Goal: Information Seeking & Learning: Learn about a topic

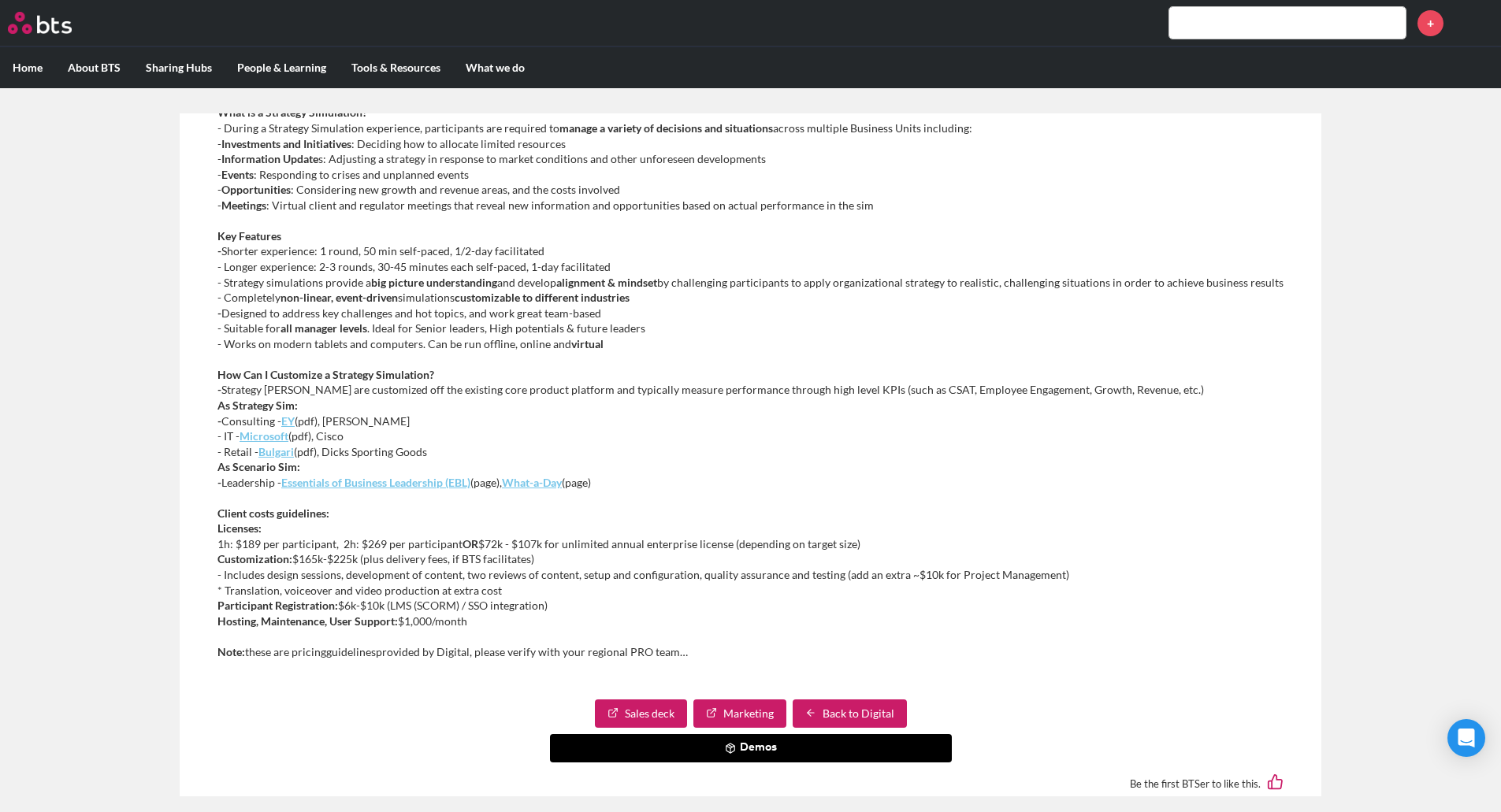
scroll to position [364, 0]
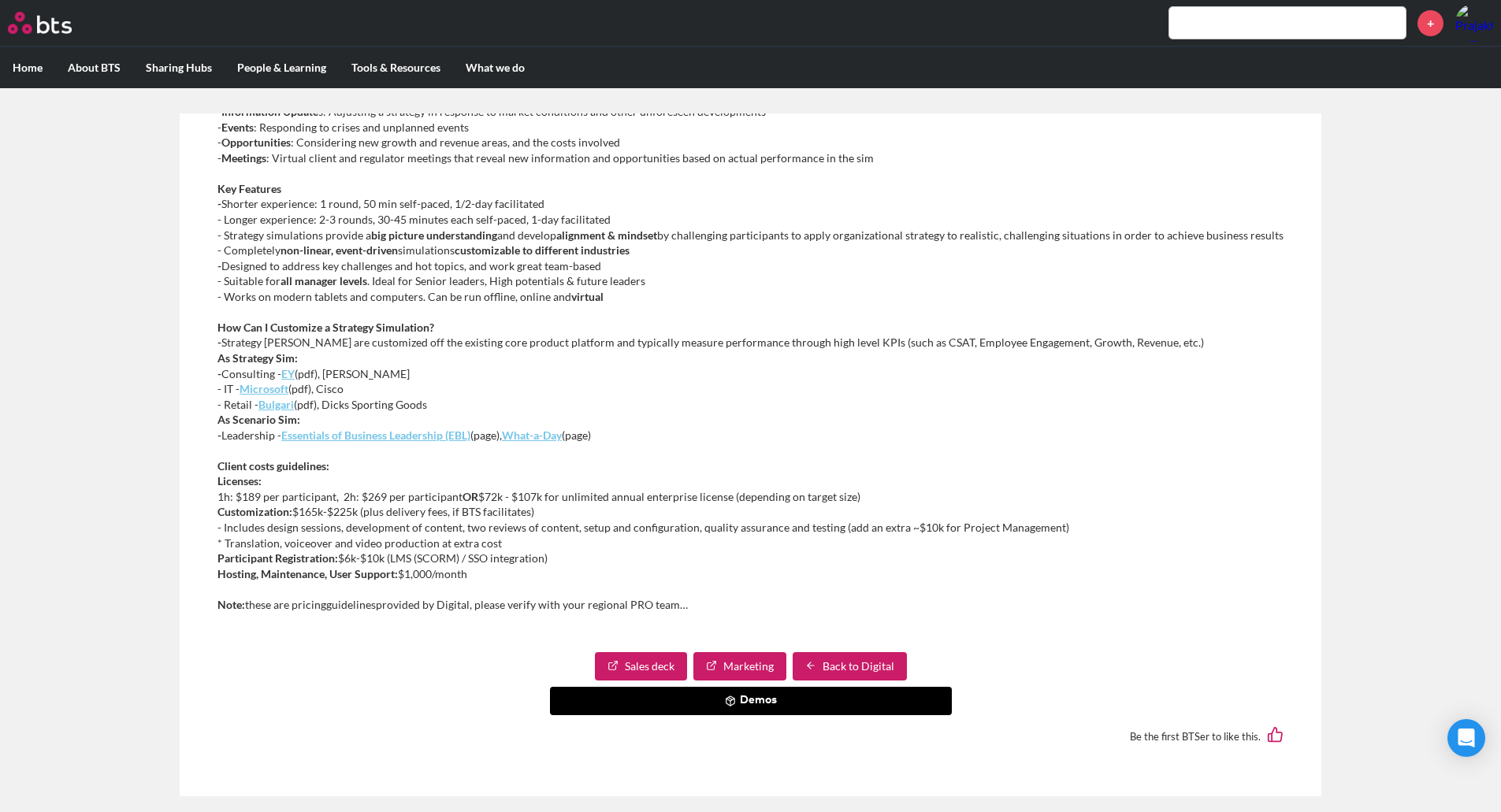
click at [284, 372] on em "EY" at bounding box center [287, 374] width 14 height 14
click at [413, 433] on em "Essentials of Business Leadership (EBL)" at bounding box center [375, 435] width 189 height 14
click at [549, 436] on em "What-a-Day" at bounding box center [531, 435] width 60 height 14
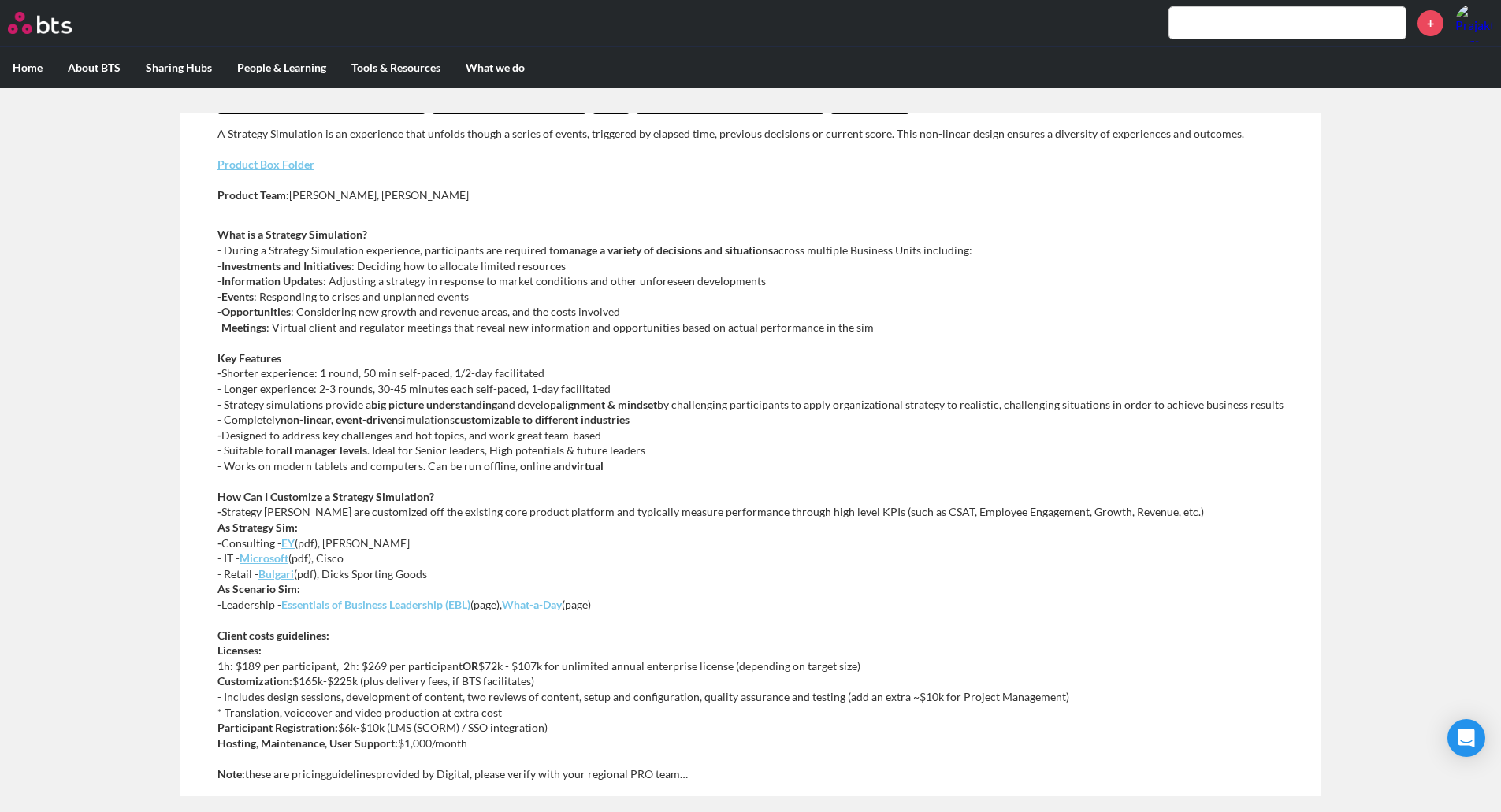
scroll to position [0, 0]
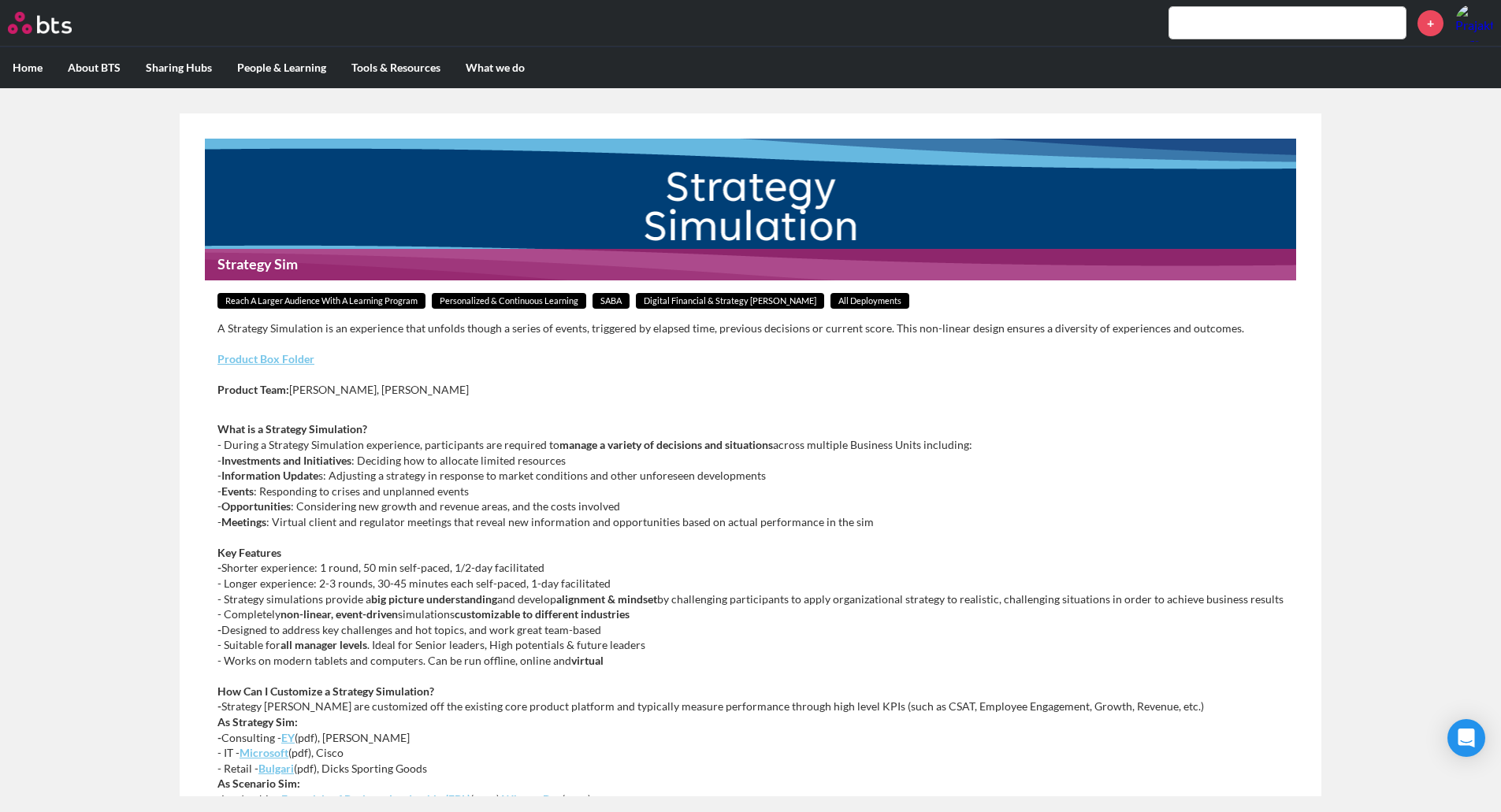
click at [296, 361] on link "Product Box Folder" at bounding box center [266, 358] width 97 height 14
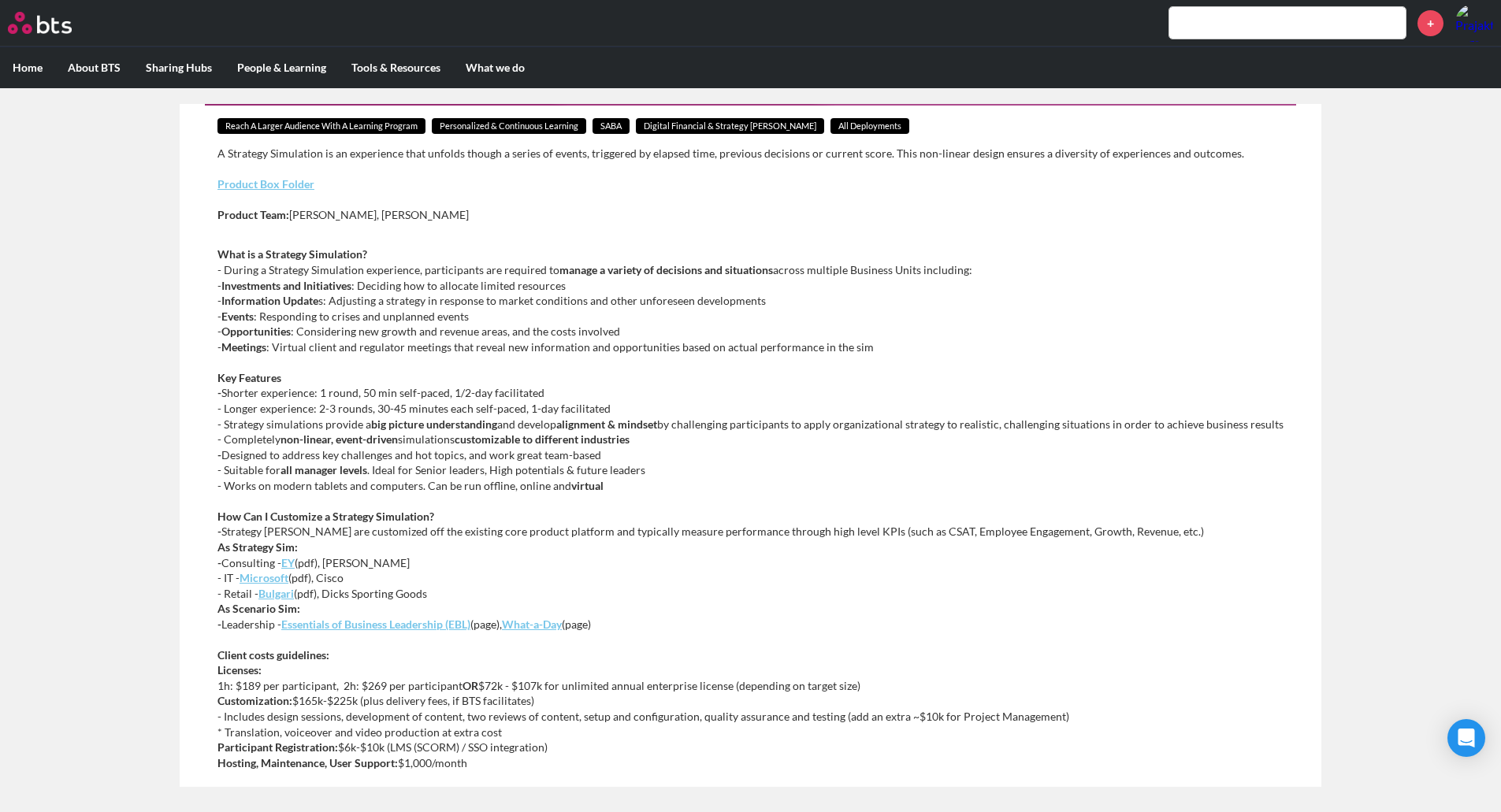
scroll to position [364, 0]
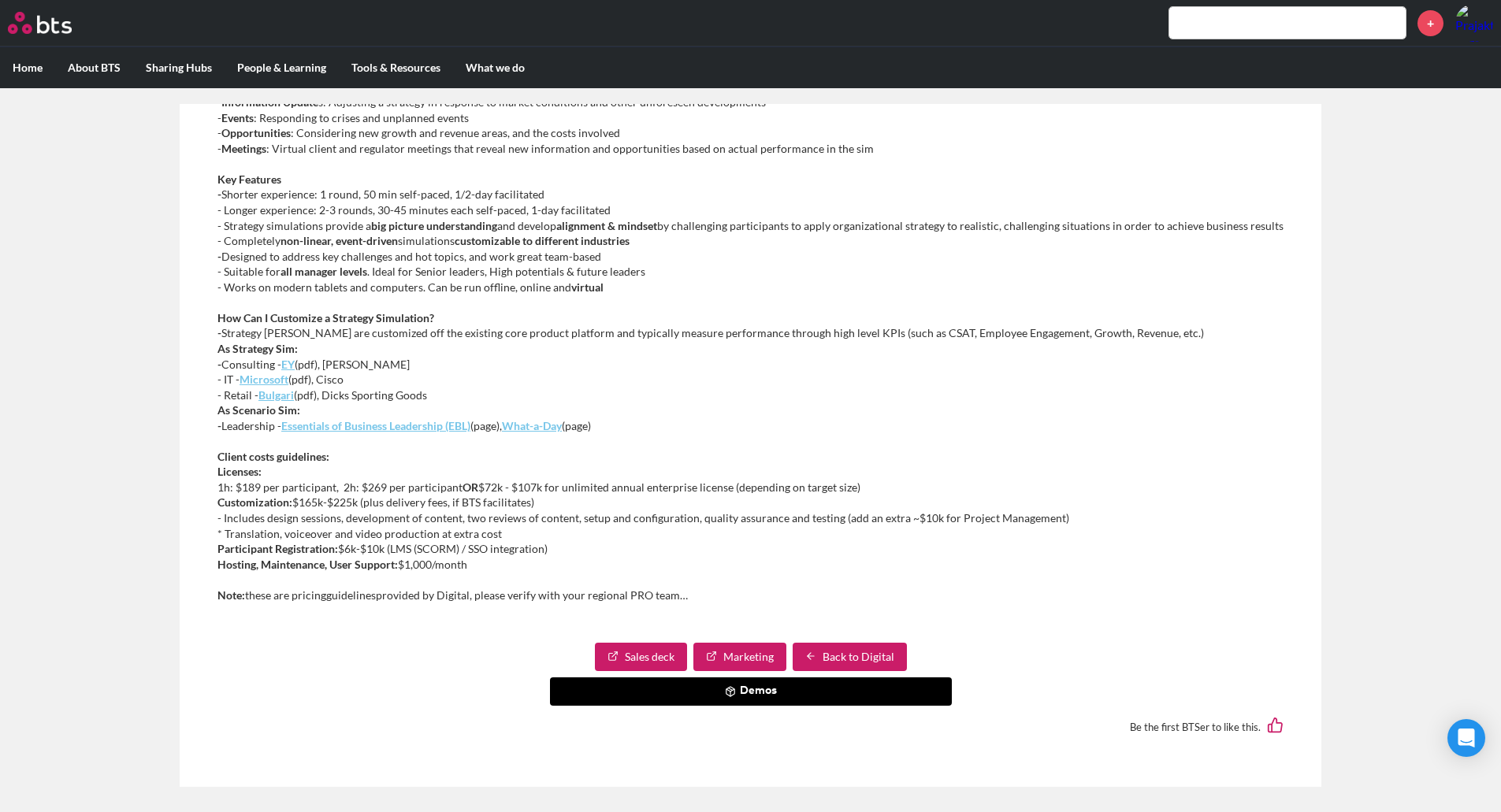
click at [686, 354] on p "How Can I Customize a Strategy Simulation? - Strategy sims are customized off t…" at bounding box center [750, 371] width 1066 height 123
click at [777, 689] on button "Demos" at bounding box center [751, 691] width 402 height 28
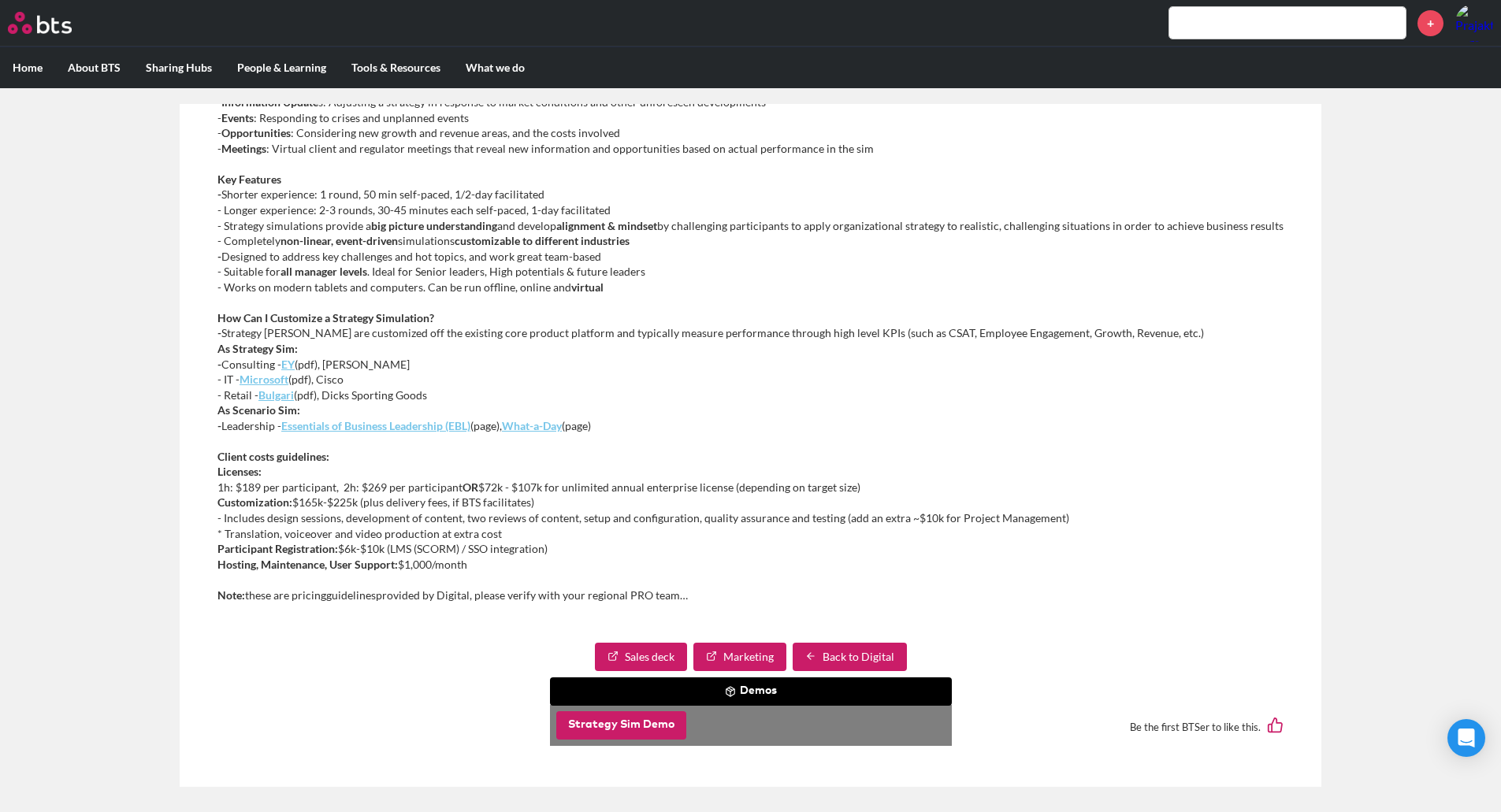
click at [624, 722] on button "Strategy Sim Demo" at bounding box center [621, 725] width 130 height 28
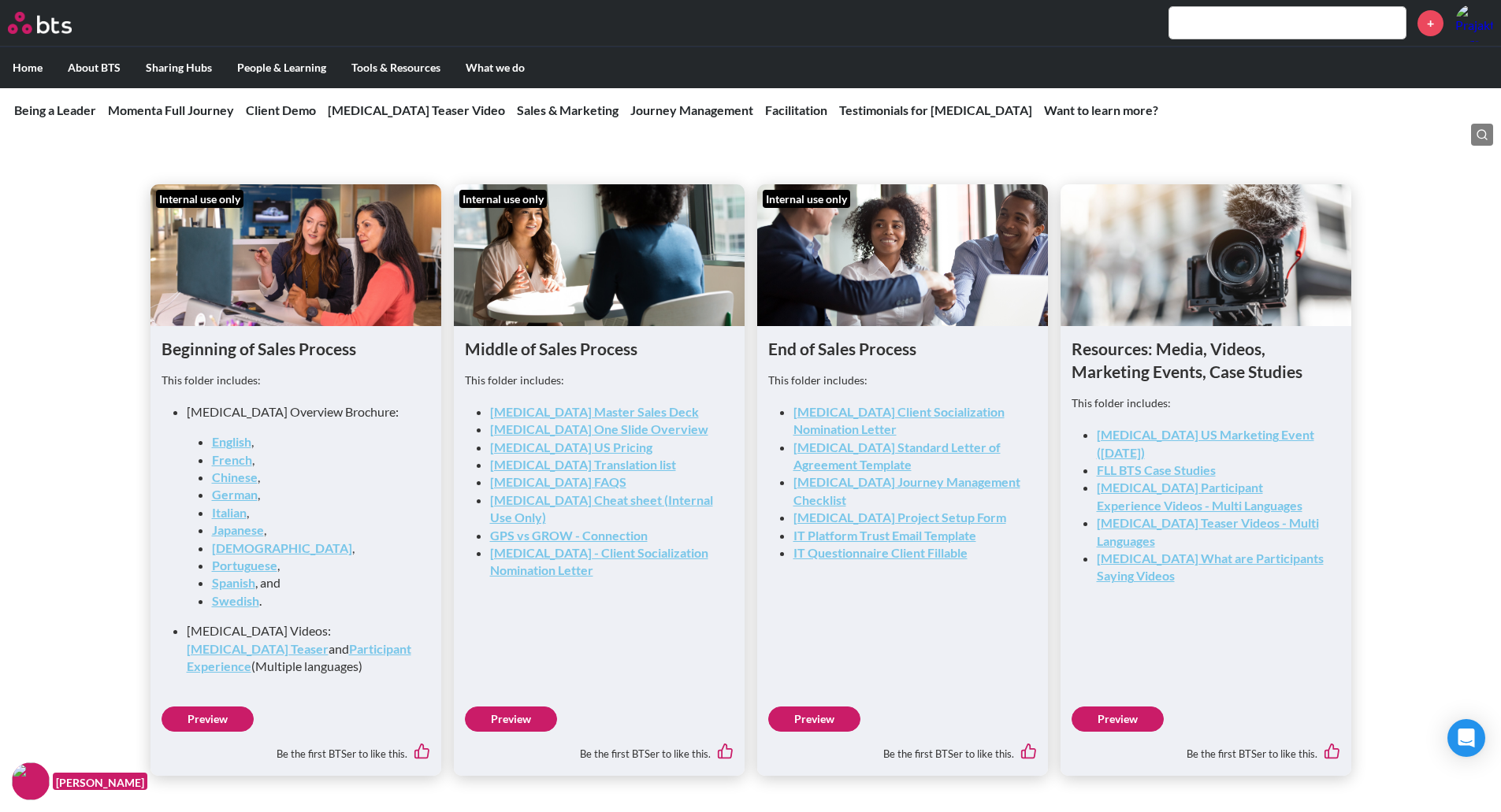
scroll to position [2283, 0]
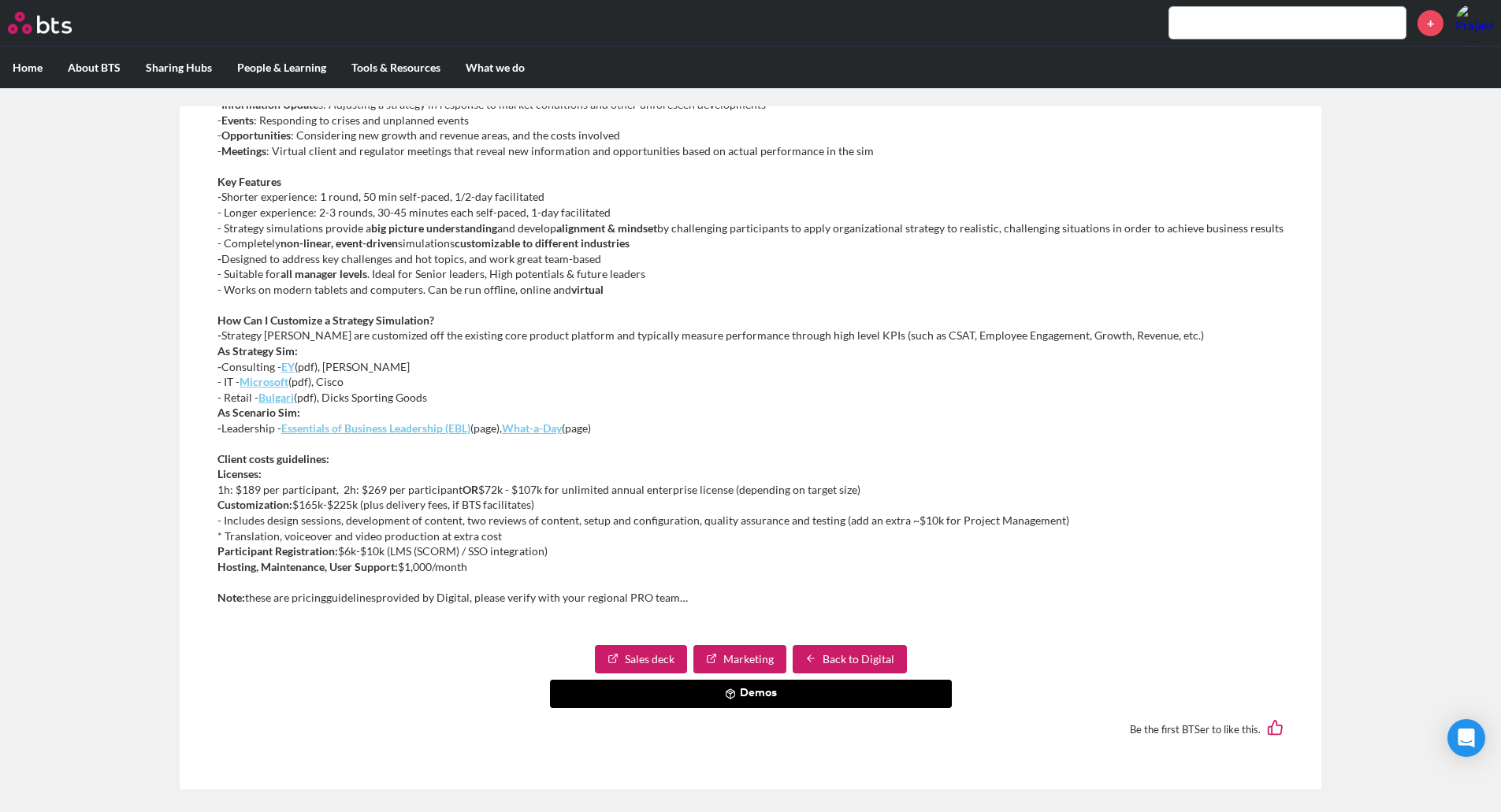
scroll to position [10, 0]
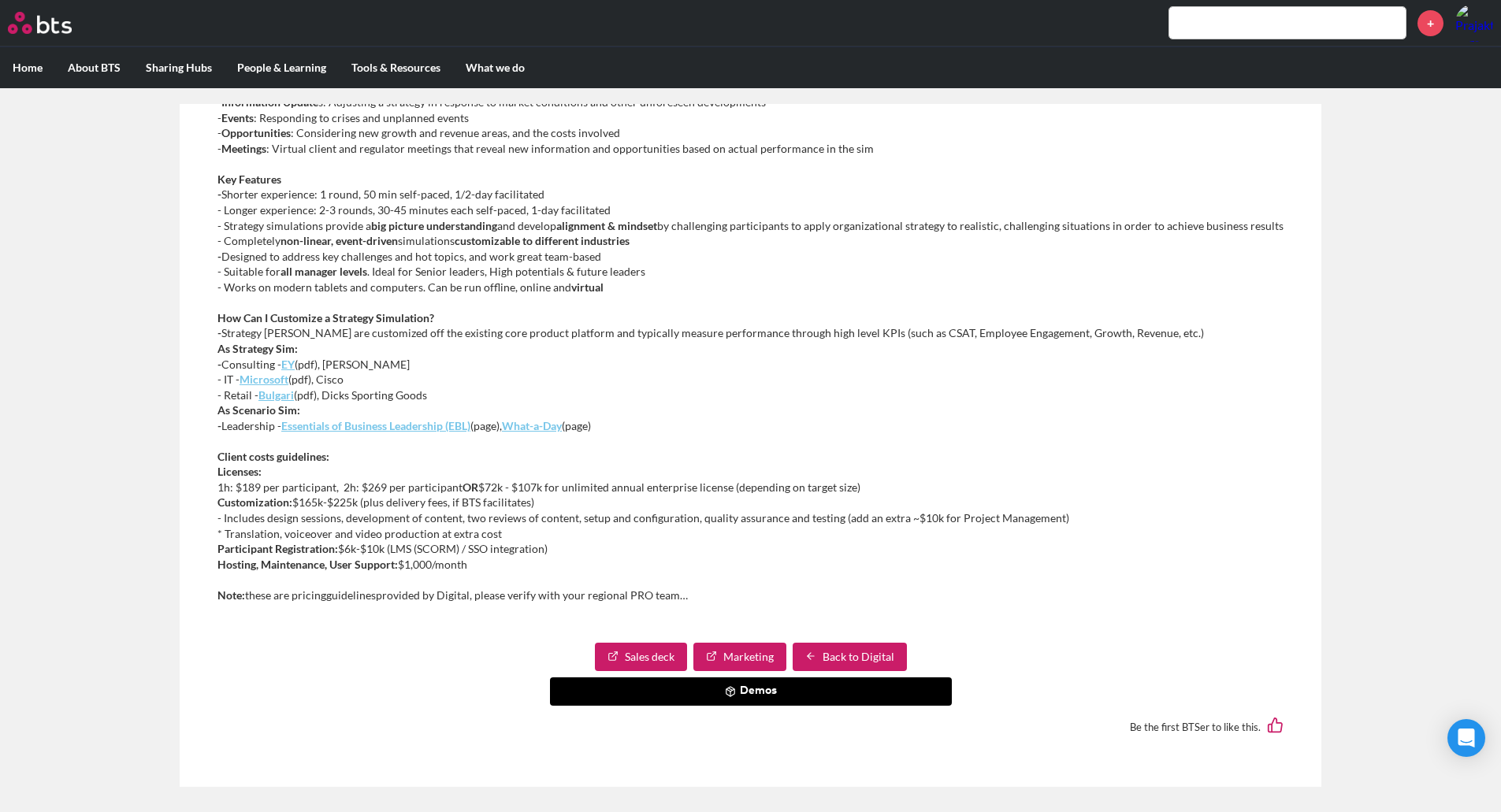
click at [699, 689] on button "Demos" at bounding box center [751, 691] width 402 height 28
click at [393, 636] on div "Sales deck Marketing Back to Digital Demos Be the first BTSer to like this." at bounding box center [750, 695] width 1091 height 132
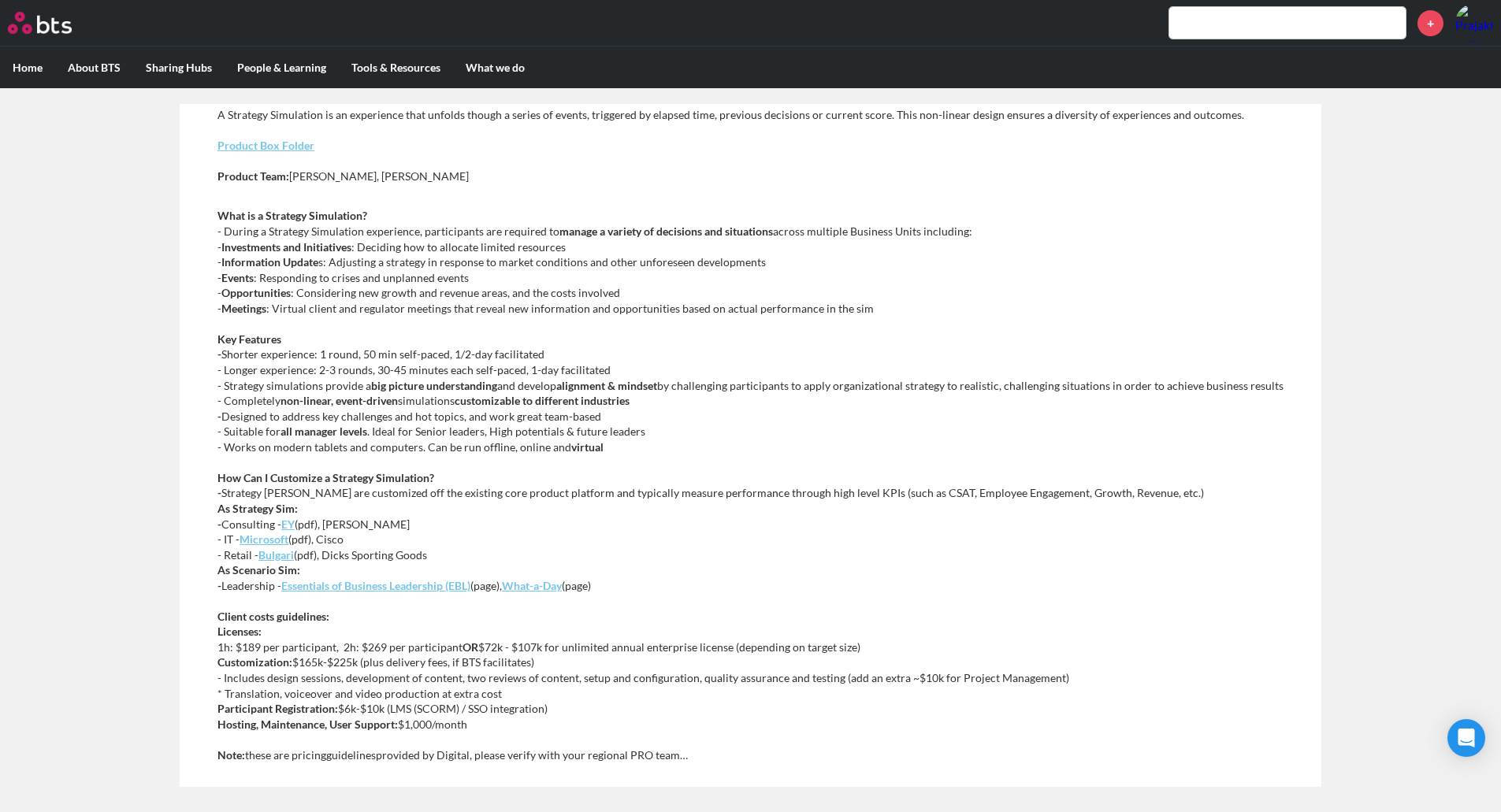
scroll to position [0, 0]
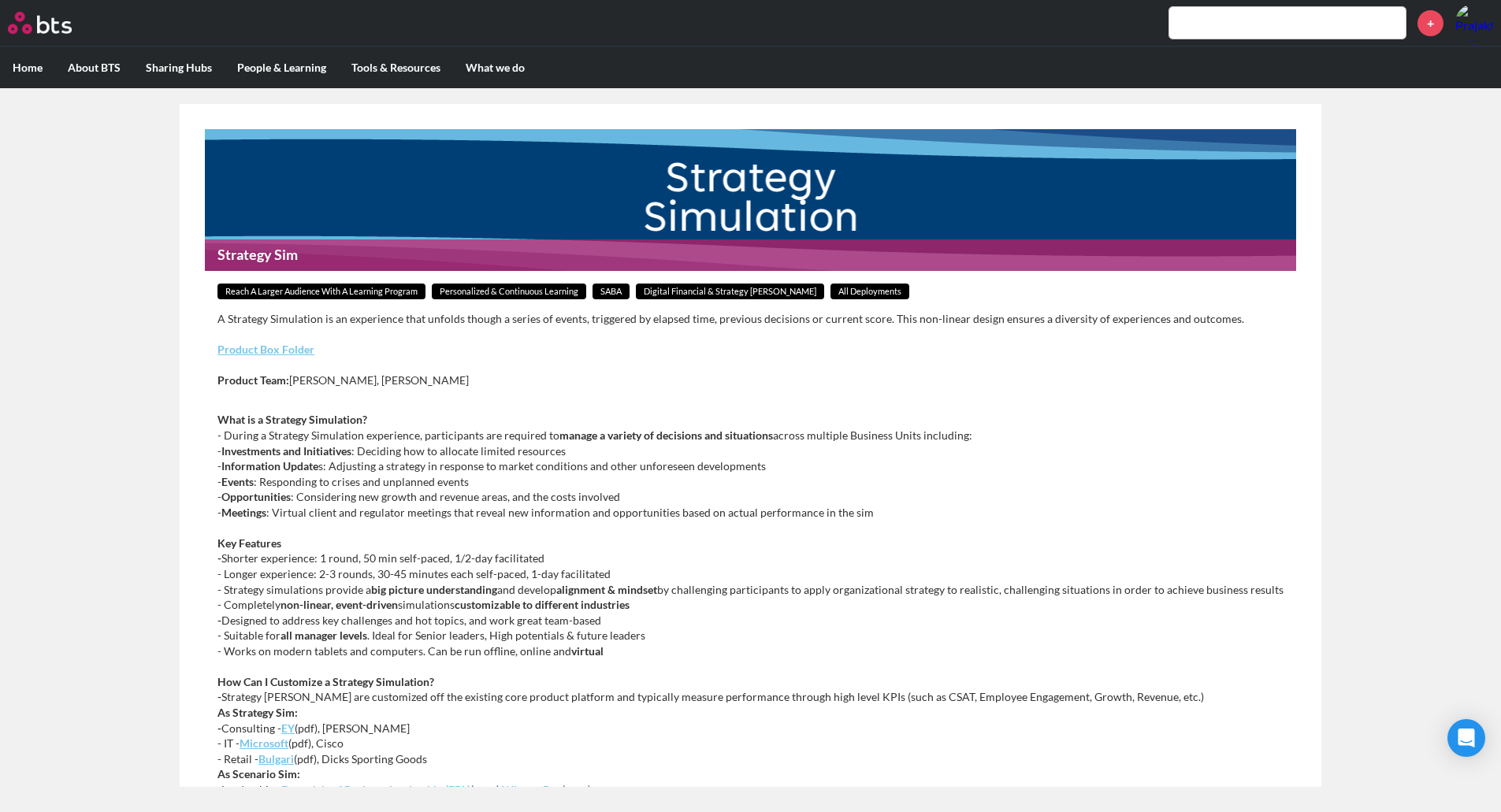
click at [699, 286] on span "Digital financial & Strategy [PERSON_NAME]" at bounding box center [729, 291] width 188 height 16
click at [572, 270] on h1 "Strategy Sim" at bounding box center [750, 255] width 1091 height 31
click at [467, 294] on span "Personalized & Continuous Learning" at bounding box center [509, 291] width 154 height 16
click at [370, 287] on span "Reach a Larger Audience With a Learning Program" at bounding box center [321, 291] width 208 height 16
click at [120, 287] on main "Strategy Sim Reach a Larger Audience With a Learning Program Personalized & Con…" at bounding box center [750, 446] width 1501 height 733
